Goal: Information Seeking & Learning: Learn about a topic

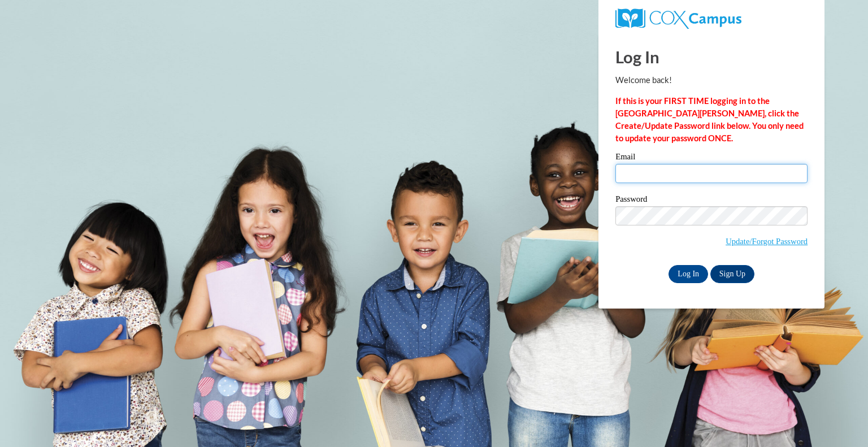
click at [712, 174] on input "Email" at bounding box center [712, 173] width 192 height 19
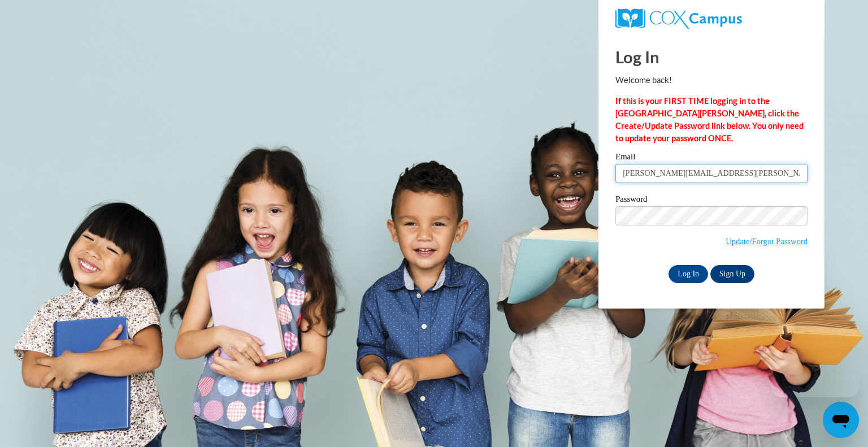
type input "shannon.boyd@wfbschools.com"
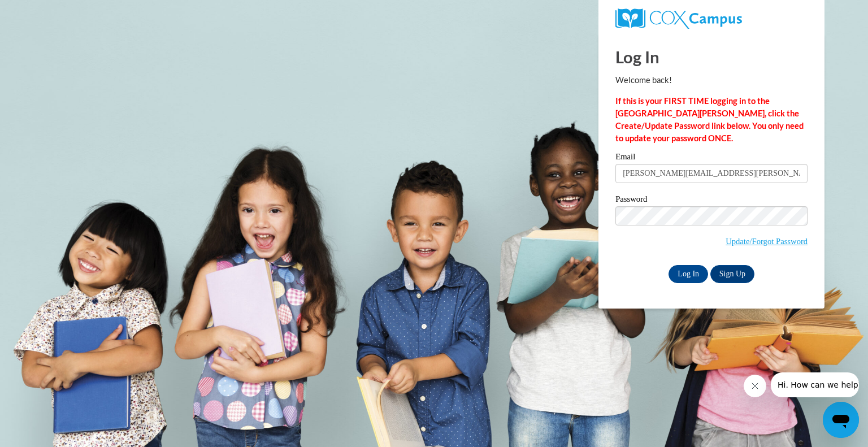
click at [672, 179] on input "shannon.boyd@wfbschools.com" at bounding box center [712, 173] width 192 height 19
click at [685, 269] on input "Log In" at bounding box center [689, 274] width 40 height 18
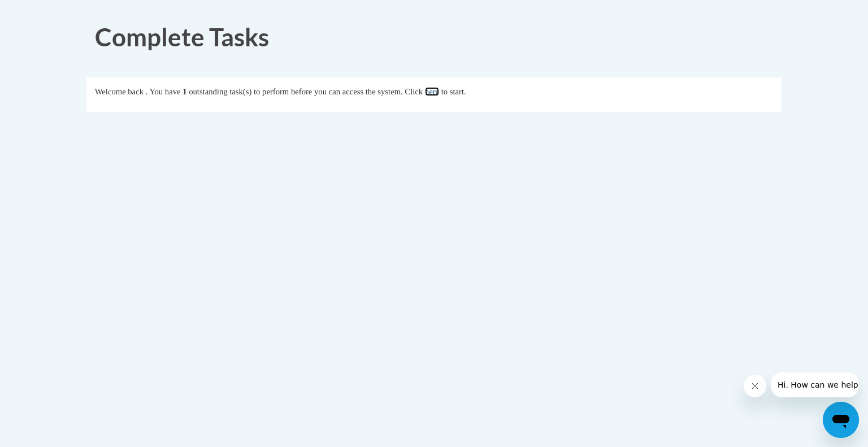
click at [439, 87] on link "here" at bounding box center [432, 91] width 14 height 9
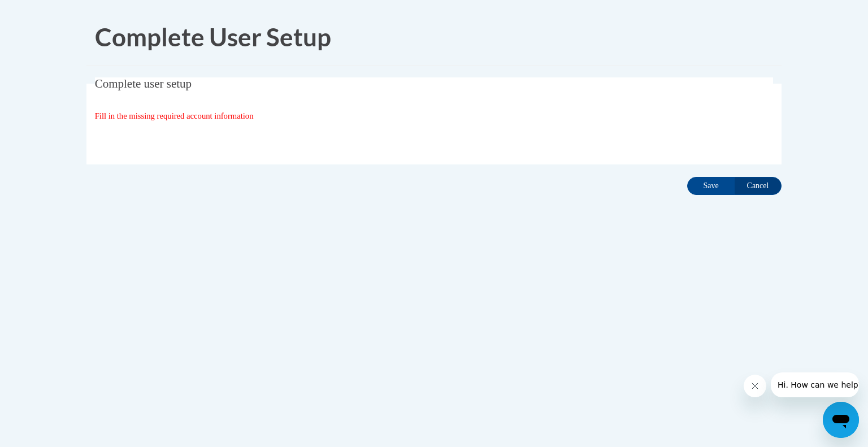
click at [339, 143] on div "Organization State and County | Estado y Condado de la organización Select Stat…" at bounding box center [434, 139] width 679 height 23
click at [711, 189] on input "Save" at bounding box center [710, 186] width 47 height 18
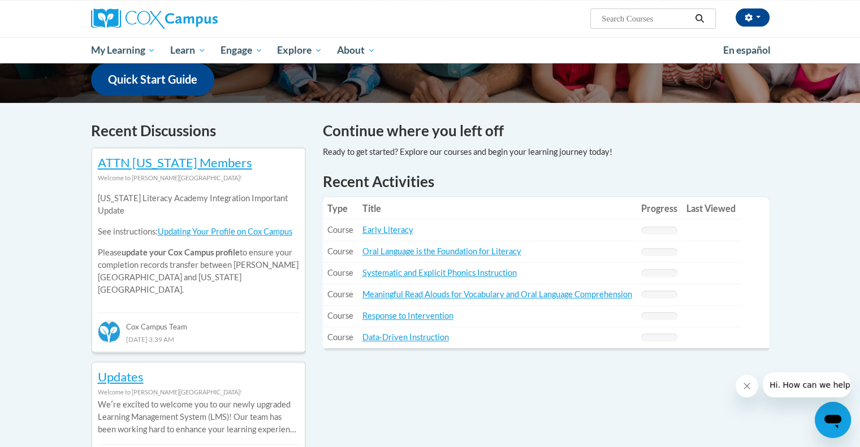
scroll to position [237, 0]
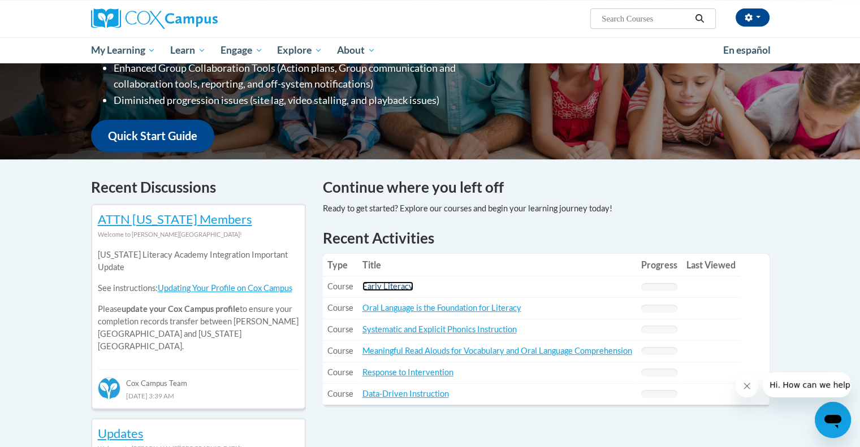
click at [389, 285] on link "Early Literacy" at bounding box center [387, 287] width 51 height 10
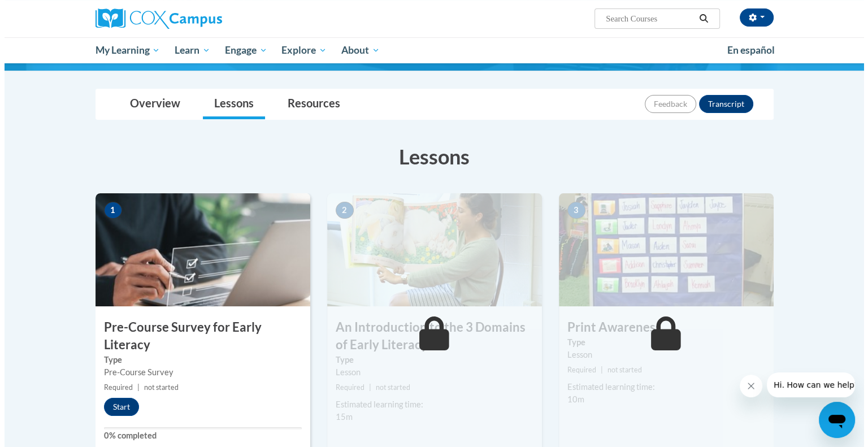
scroll to position [127, 0]
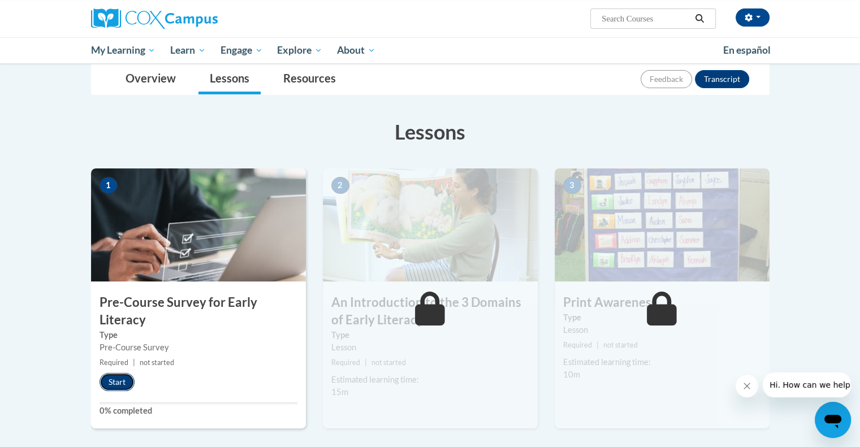
click at [118, 379] on button "Start" at bounding box center [116, 382] width 35 height 18
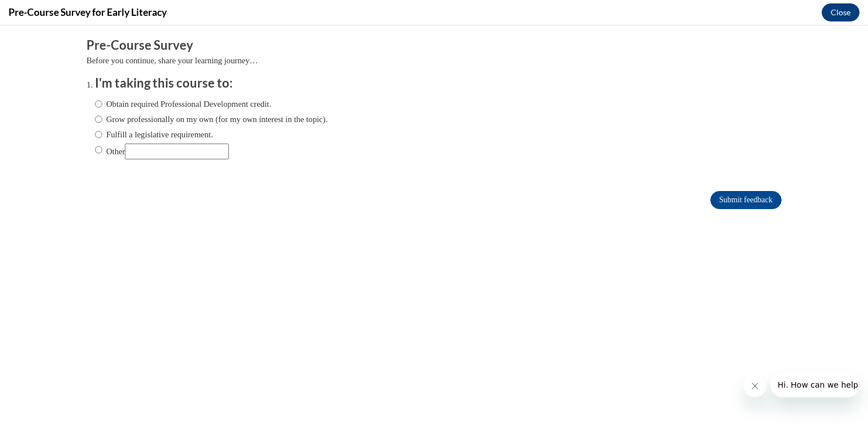
scroll to position [0, 0]
click at [95, 131] on input "Fulfill a legislative requirement." at bounding box center [98, 134] width 7 height 12
radio input "true"
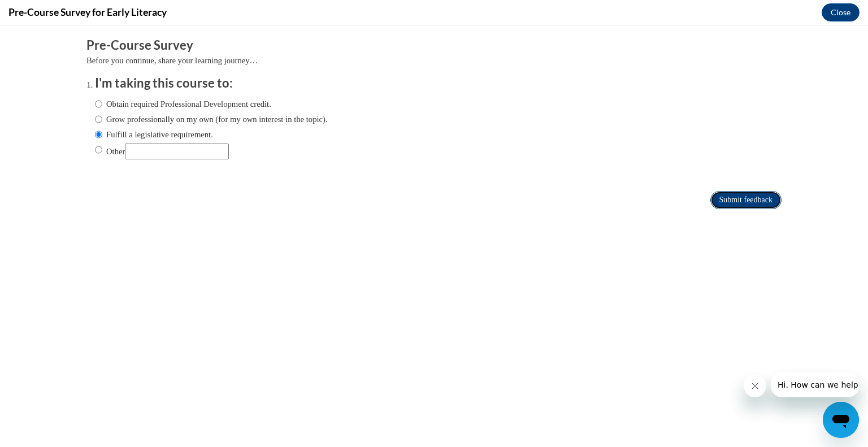
click at [711, 194] on input "Submit feedback" at bounding box center [746, 200] width 71 height 18
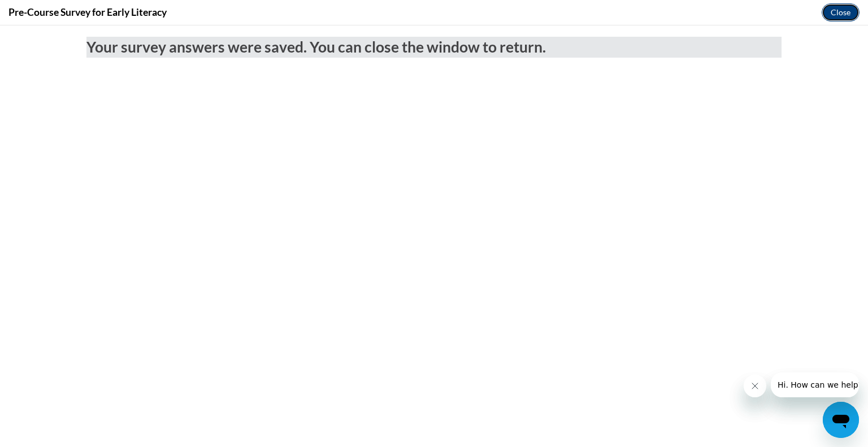
click at [844, 18] on button "Close" at bounding box center [841, 12] width 38 height 18
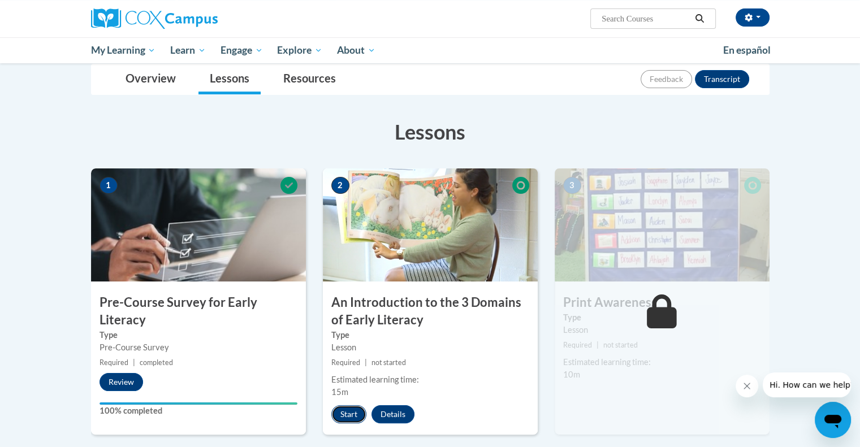
click at [344, 412] on button "Start" at bounding box center [348, 414] width 35 height 18
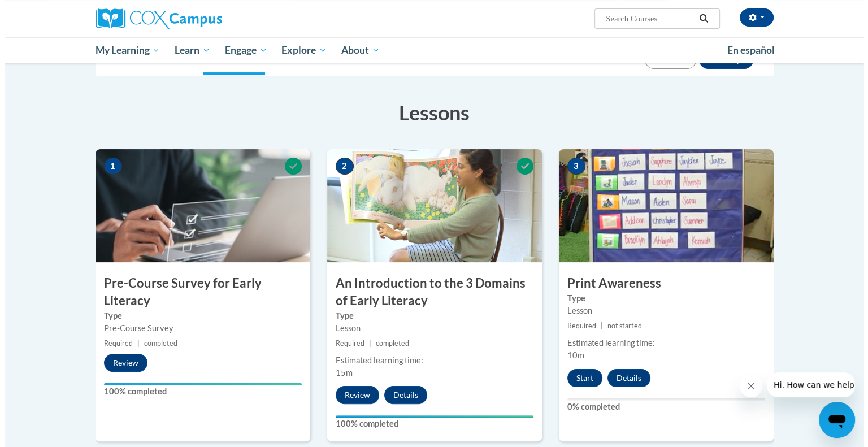
scroll to position [135, 0]
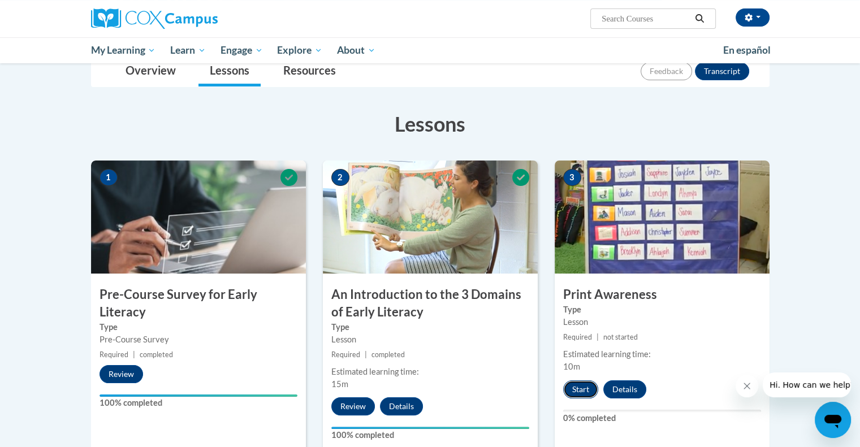
click at [583, 386] on button "Start" at bounding box center [580, 389] width 35 height 18
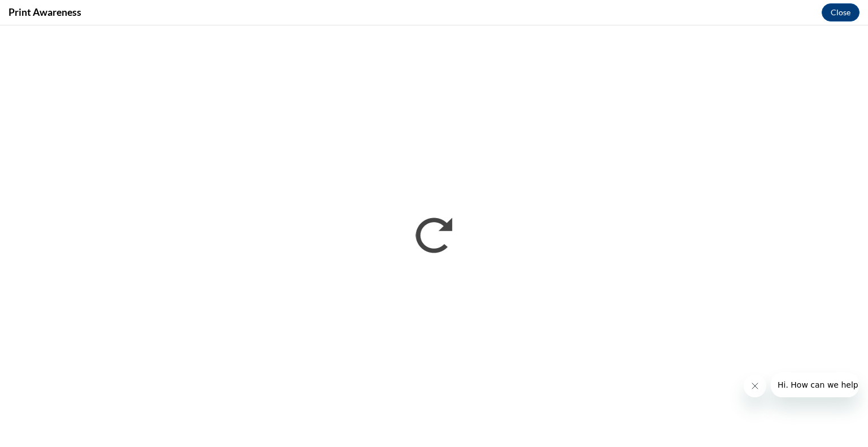
scroll to position [0, 0]
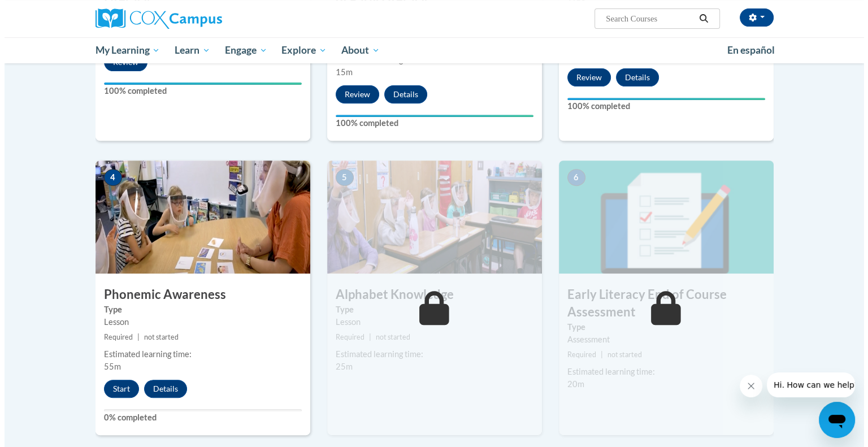
scroll to position [447, 0]
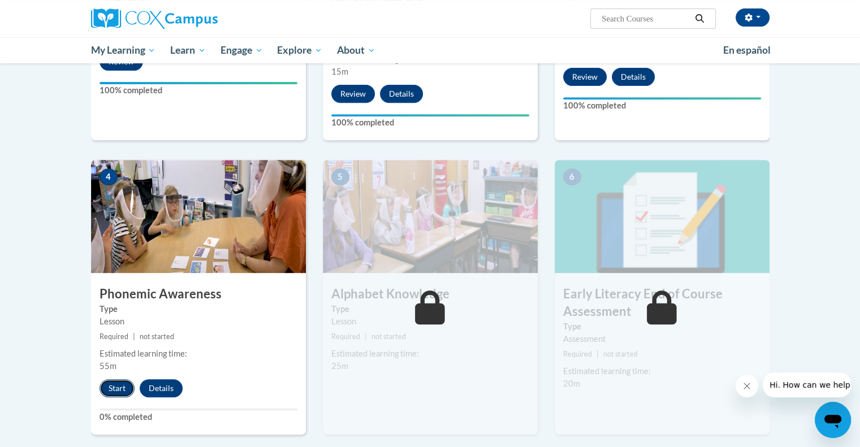
click at [115, 390] on button "Start" at bounding box center [116, 388] width 35 height 18
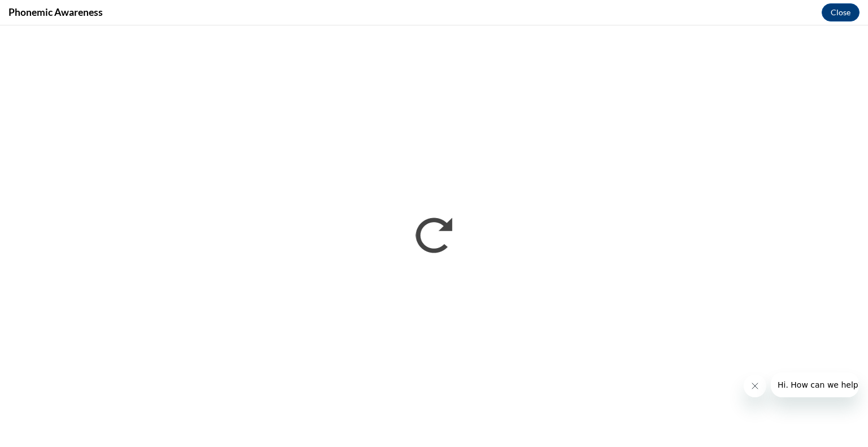
scroll to position [0, 0]
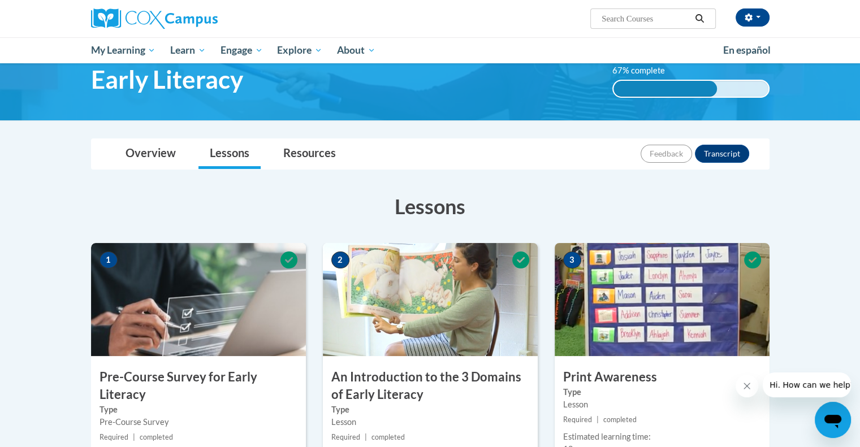
scroll to position [49, 0]
